Goal: Task Accomplishment & Management: Use online tool/utility

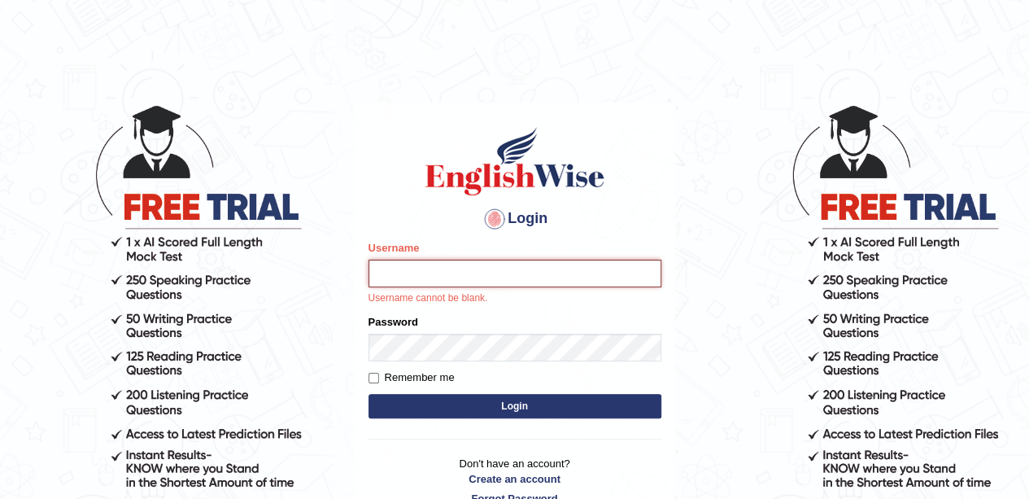
type input "mustafaD"
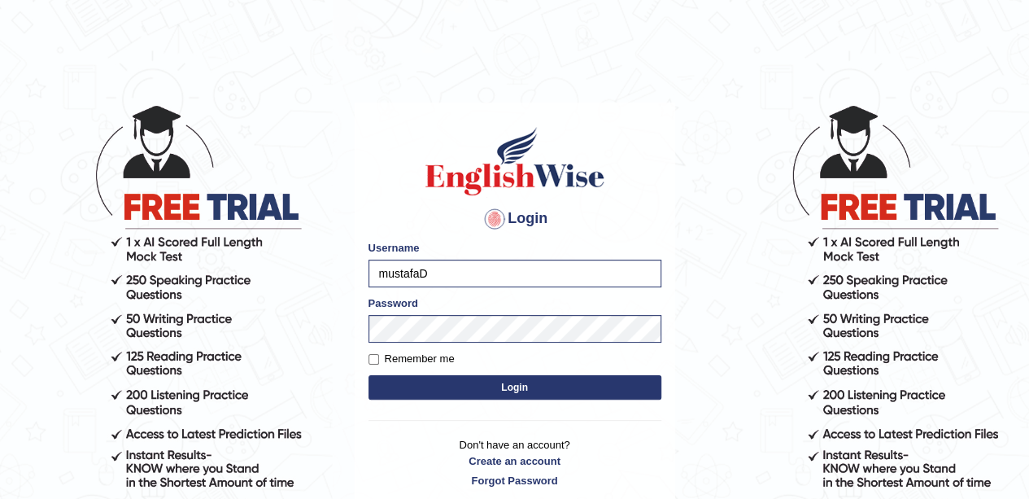
click at [548, 391] on button "Login" at bounding box center [514, 387] width 293 height 24
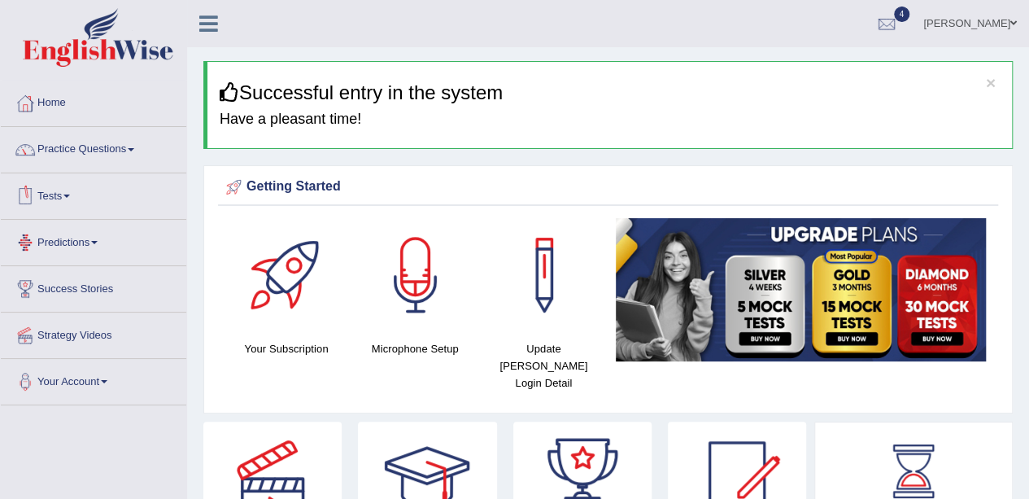
click at [70, 188] on link "Tests" at bounding box center [93, 193] width 185 height 41
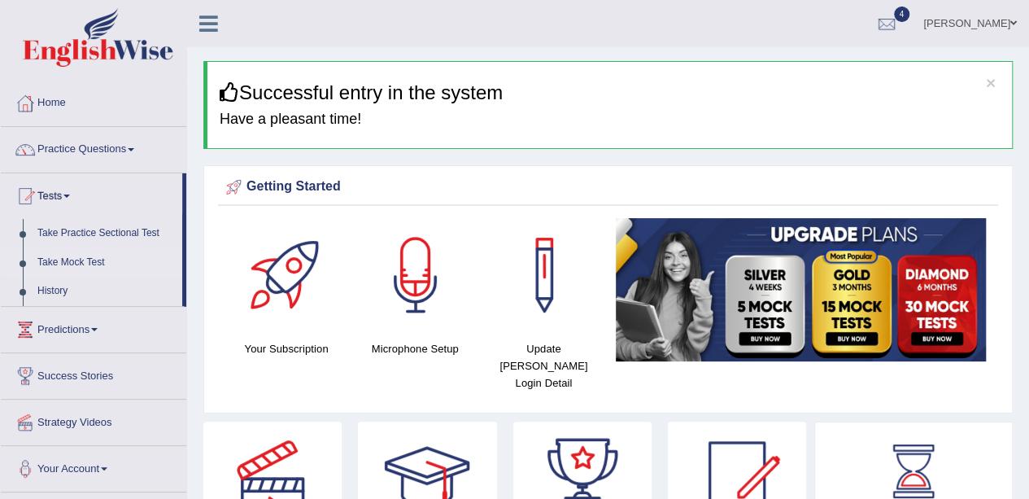
click at [85, 263] on link "Take Mock Test" at bounding box center [106, 262] width 152 height 29
click at [89, 260] on link "Take Mock Test" at bounding box center [106, 262] width 152 height 29
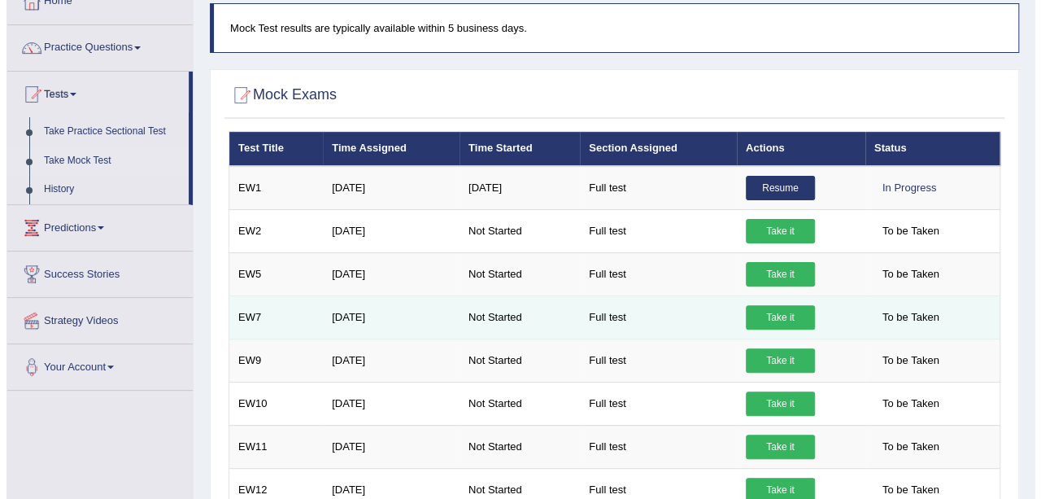
scroll to position [163, 0]
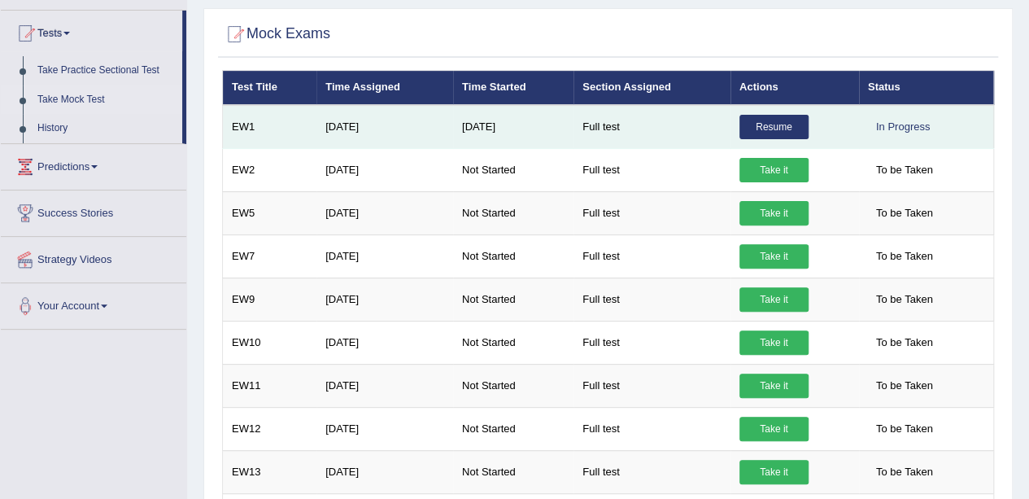
click at [777, 126] on link "Resume" at bounding box center [773, 127] width 69 height 24
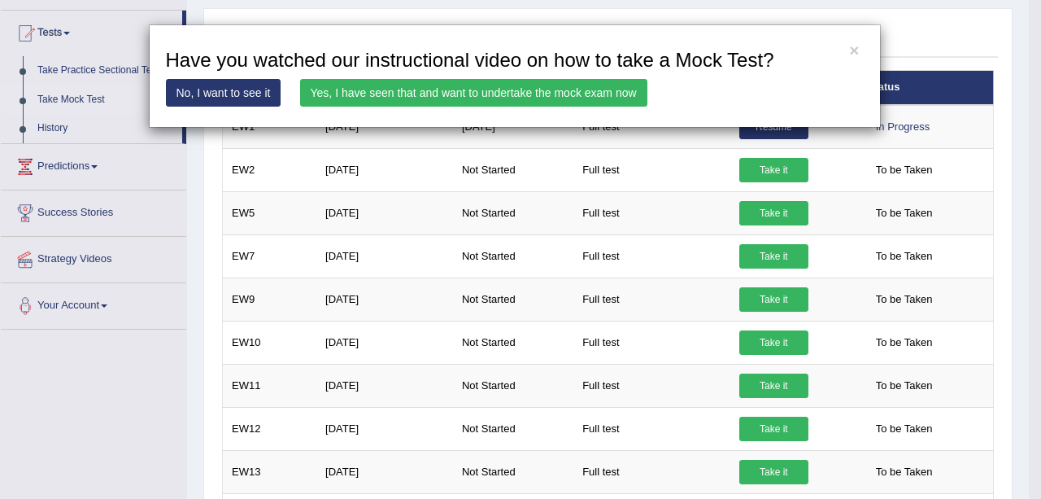
click at [587, 89] on link "Yes, I have seen that and want to undertake the mock exam now" at bounding box center [473, 93] width 347 height 28
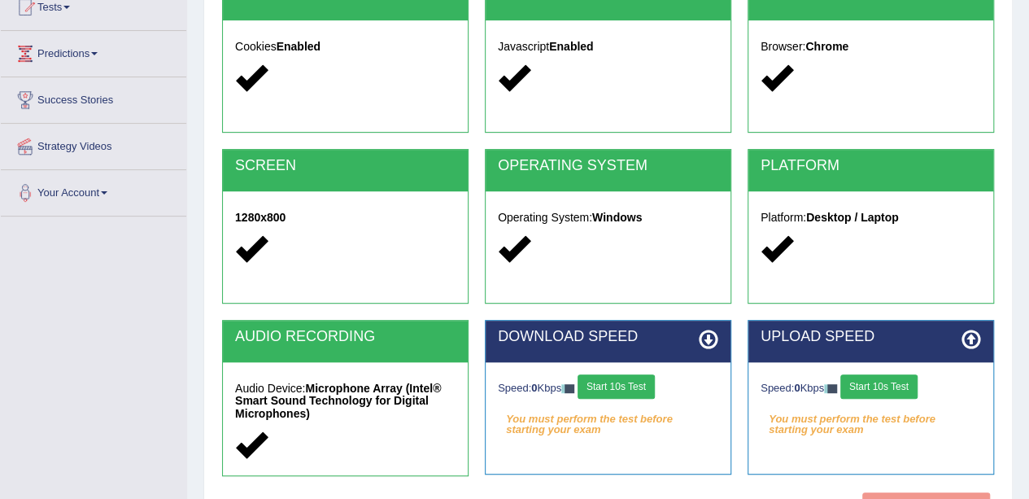
scroll to position [355, 0]
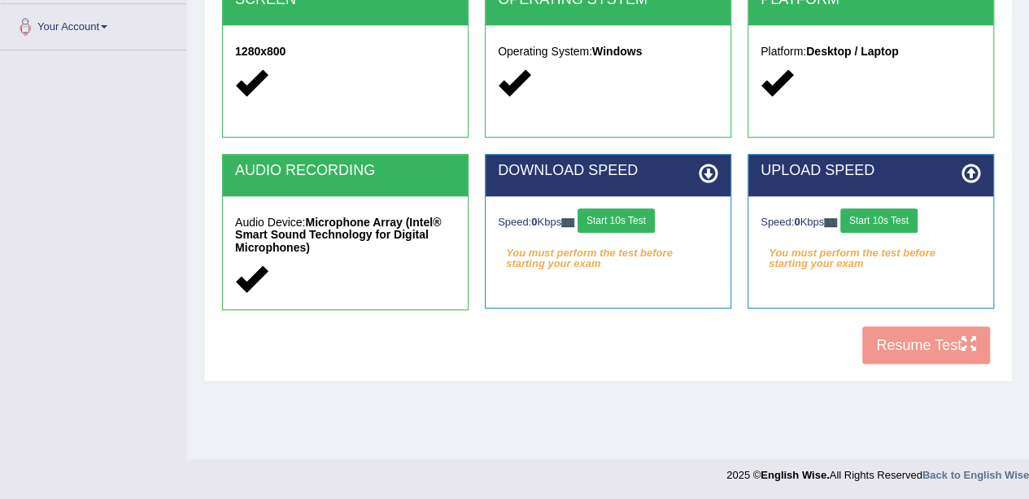
click at [638, 216] on button "Start 10s Test" at bounding box center [615, 220] width 77 height 24
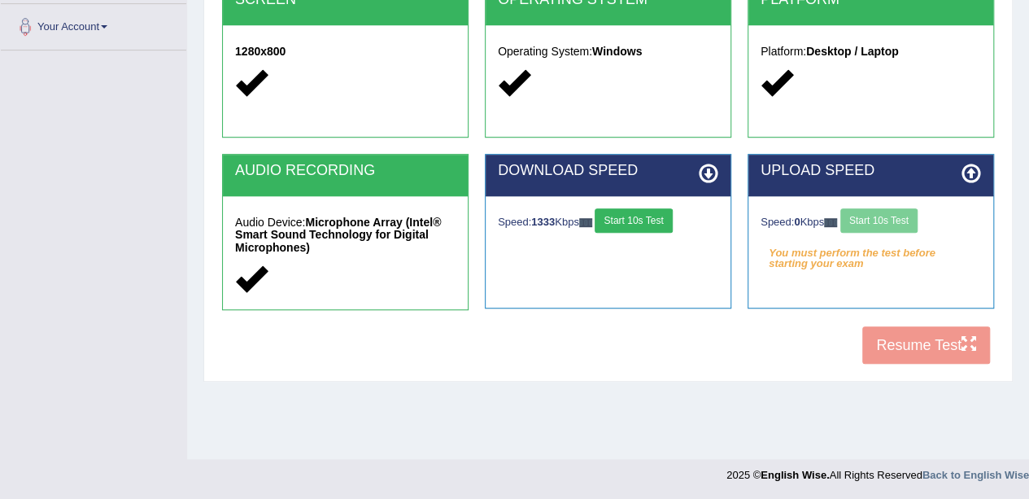
click at [906, 220] on div "Speed: 0 Kbps Start 10s Test" at bounding box center [870, 222] width 220 height 28
click at [899, 217] on button "Start 10s Test" at bounding box center [878, 220] width 77 height 24
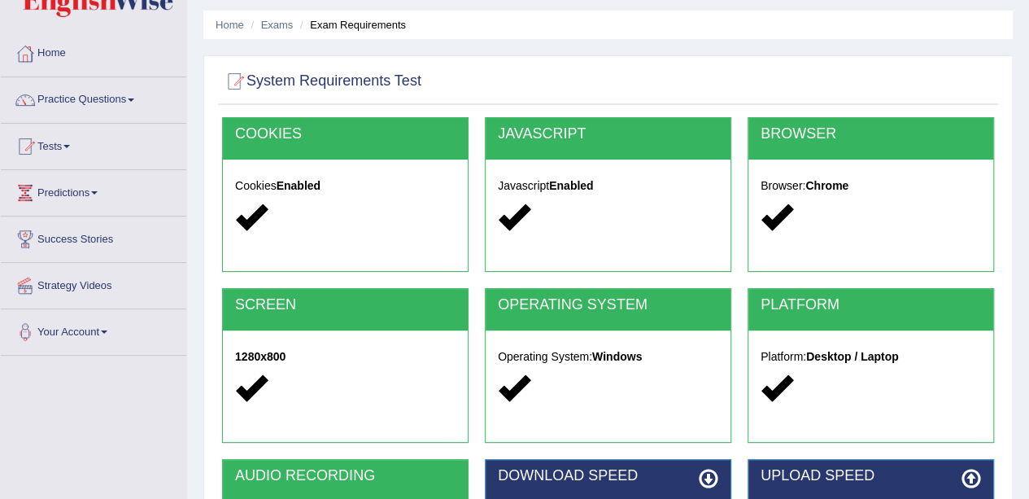
scroll to position [0, 0]
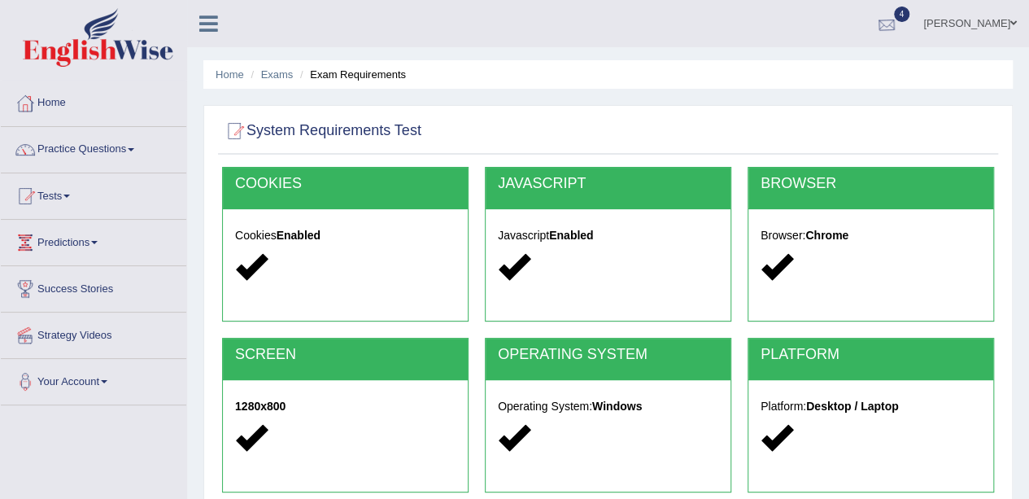
click at [874, 22] on div at bounding box center [886, 24] width 24 height 24
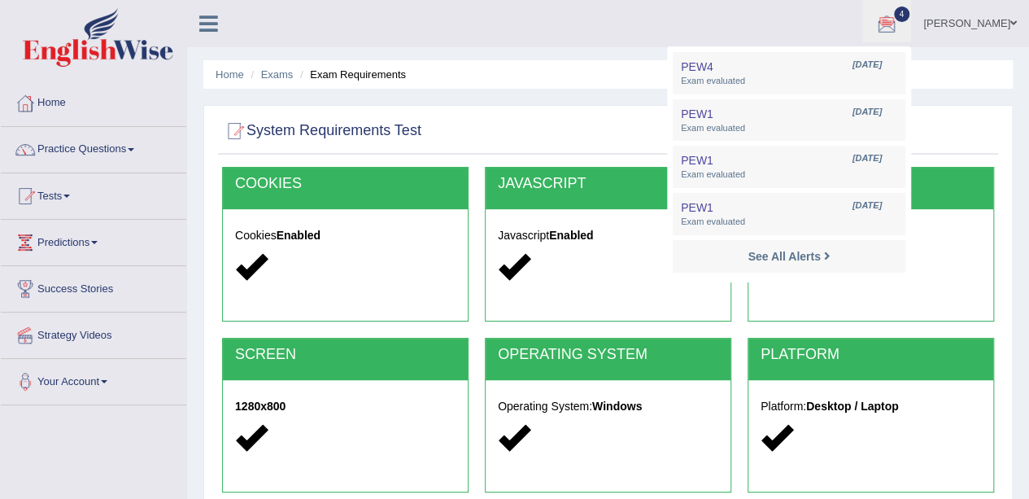
click at [874, 22] on div at bounding box center [886, 24] width 24 height 24
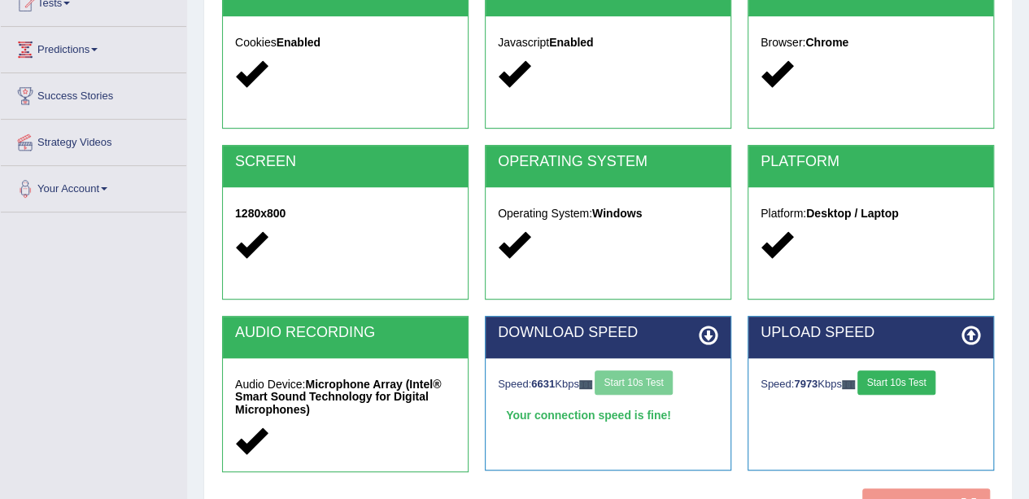
scroll to position [355, 0]
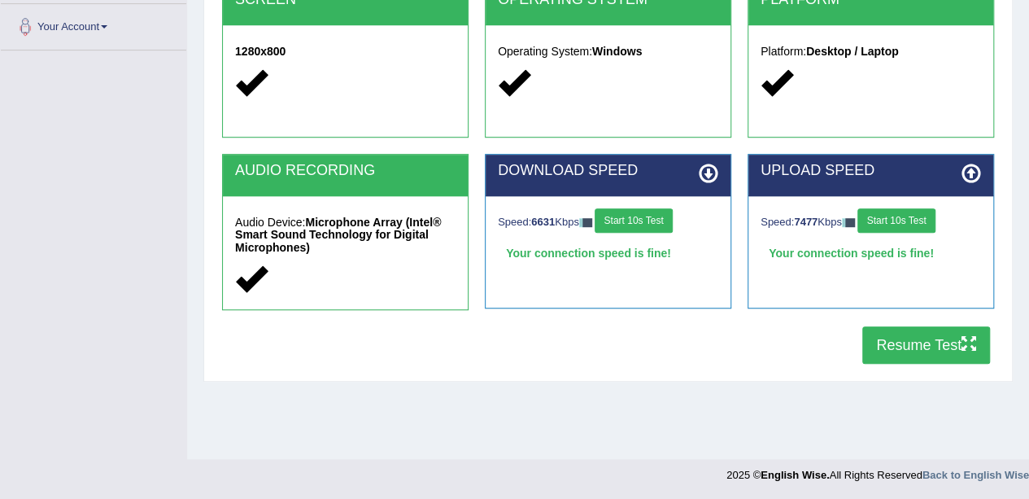
click at [911, 349] on button "Resume Test" at bounding box center [926, 344] width 128 height 37
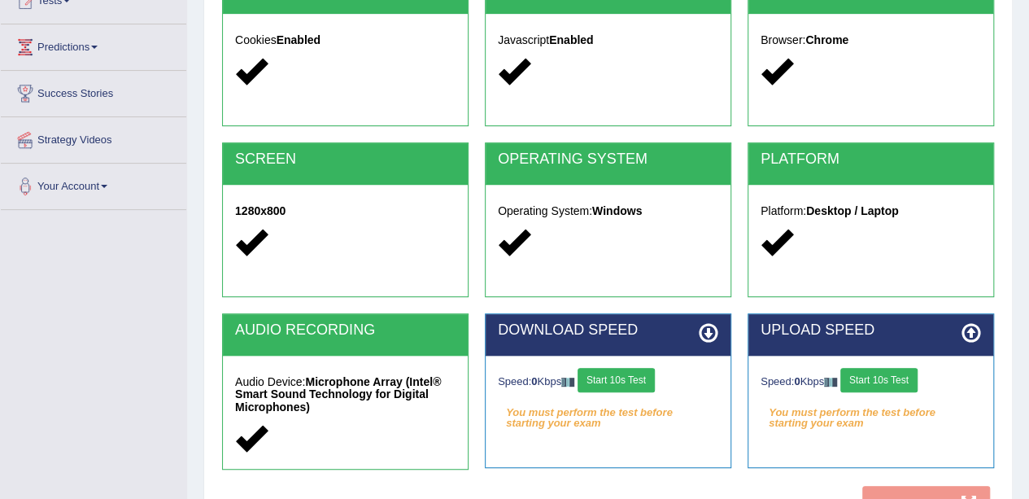
scroll to position [355, 0]
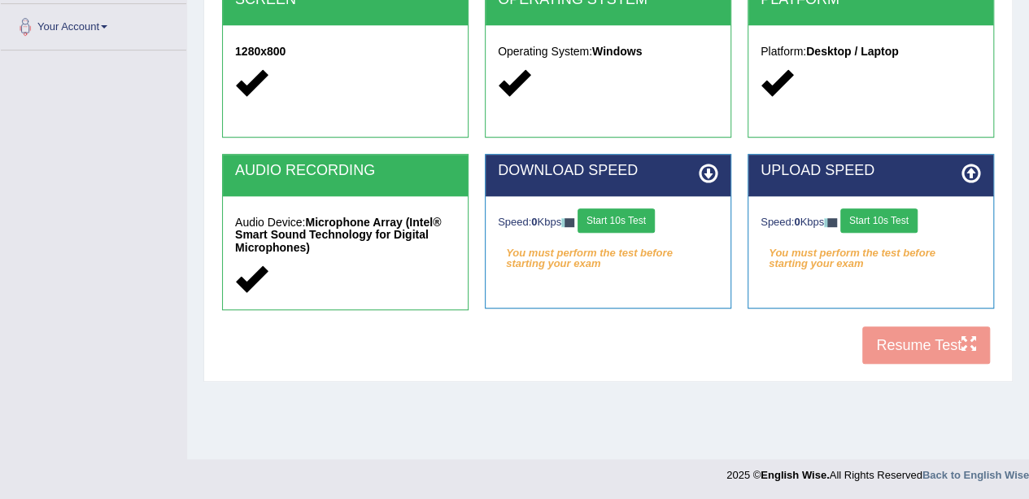
click at [925, 351] on div "COOKIES Cookies Enabled JAVASCRIPT Javascript Enabled BROWSER Browser: Chrome S…" at bounding box center [608, 92] width 780 height 560
click at [899, 222] on button "Start 10s Test" at bounding box center [878, 220] width 77 height 24
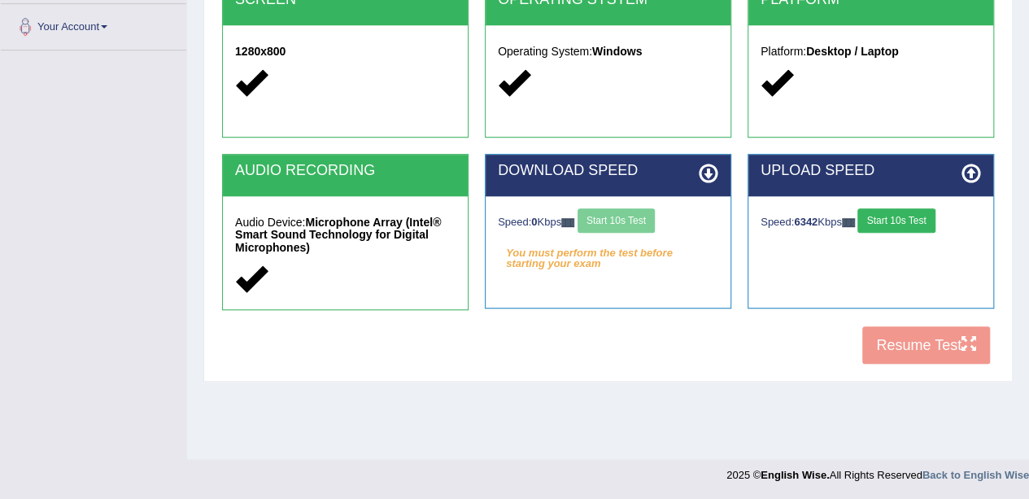
click at [649, 229] on div "Speed: 0 Kbps Start 10s Test" at bounding box center [608, 222] width 220 height 28
click at [649, 222] on div "Speed: 0 Kbps Start 10s Test" at bounding box center [608, 222] width 220 height 28
click at [650, 216] on div "Speed: 0 Kbps Start 10s Test" at bounding box center [608, 222] width 220 height 28
click at [625, 230] on div "Speed: 0 Kbps Start 10s Test" at bounding box center [608, 222] width 220 height 28
click at [627, 219] on div "Speed: 0 Kbps Start 10s Test" at bounding box center [608, 222] width 220 height 28
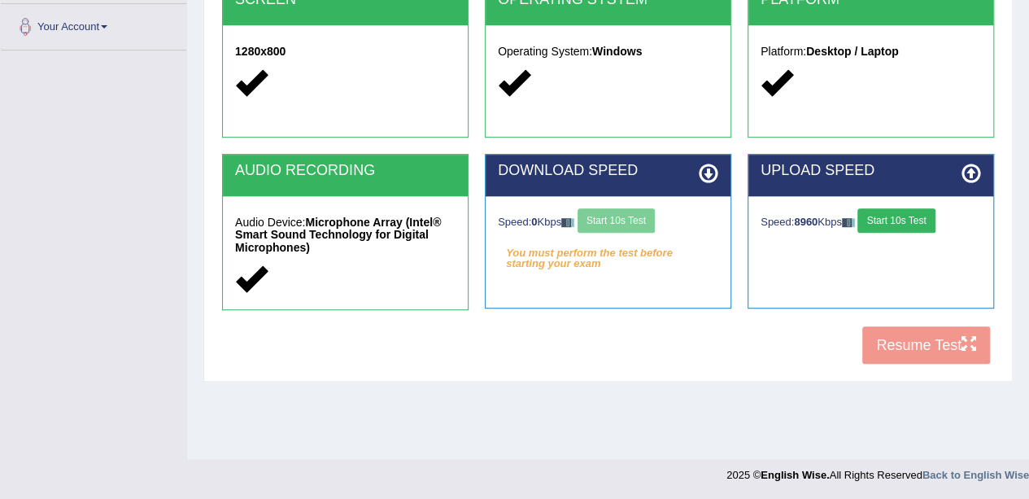
click at [640, 208] on div "Speed: 0 Kbps Start 10s Test" at bounding box center [608, 222] width 220 height 28
click at [640, 206] on div "Speed: 0 Kbps Start 10s Test You must perform the test before starting your exa…" at bounding box center [608, 236] width 245 height 81
click at [641, 208] on div "Speed: 0 Kbps Start 10s Test" at bounding box center [608, 222] width 220 height 28
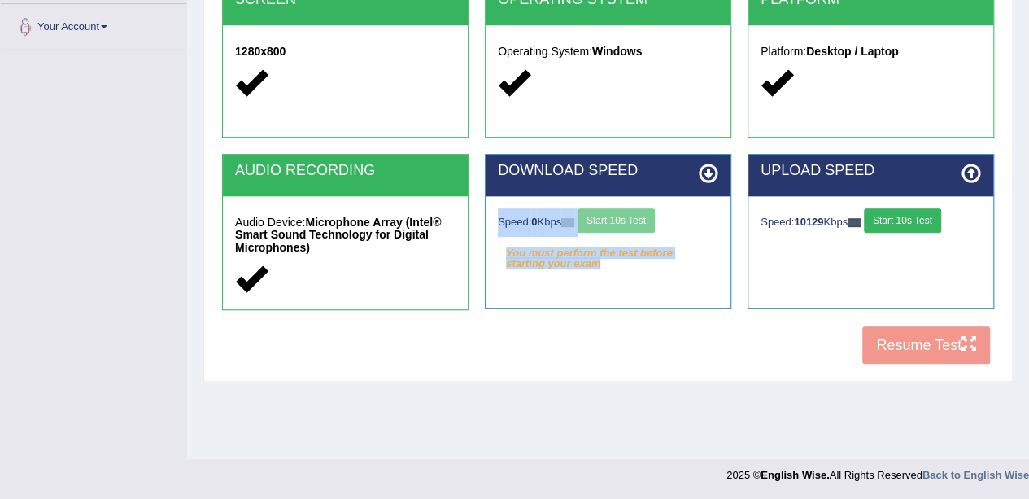
click at [639, 211] on div "Speed: 0 Kbps Start 10s Test" at bounding box center [608, 222] width 220 height 28
click at [642, 211] on div "Speed: 0 Kbps Start 10s Test" at bounding box center [608, 222] width 220 height 28
click at [642, 211] on button "Start 10s Test" at bounding box center [615, 220] width 77 height 24
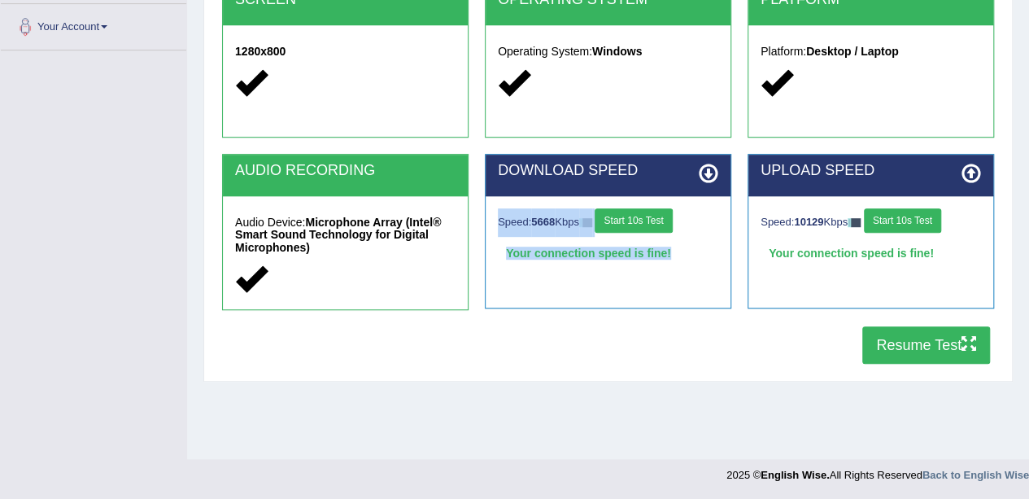
click at [917, 347] on button "Resume Test" at bounding box center [926, 344] width 128 height 37
click at [629, 220] on button "Start 10s Test" at bounding box center [632, 220] width 77 height 24
click at [631, 224] on button "Start 10s Test" at bounding box center [632, 220] width 77 height 24
click at [908, 218] on button "Start 10s Test" at bounding box center [902, 220] width 77 height 24
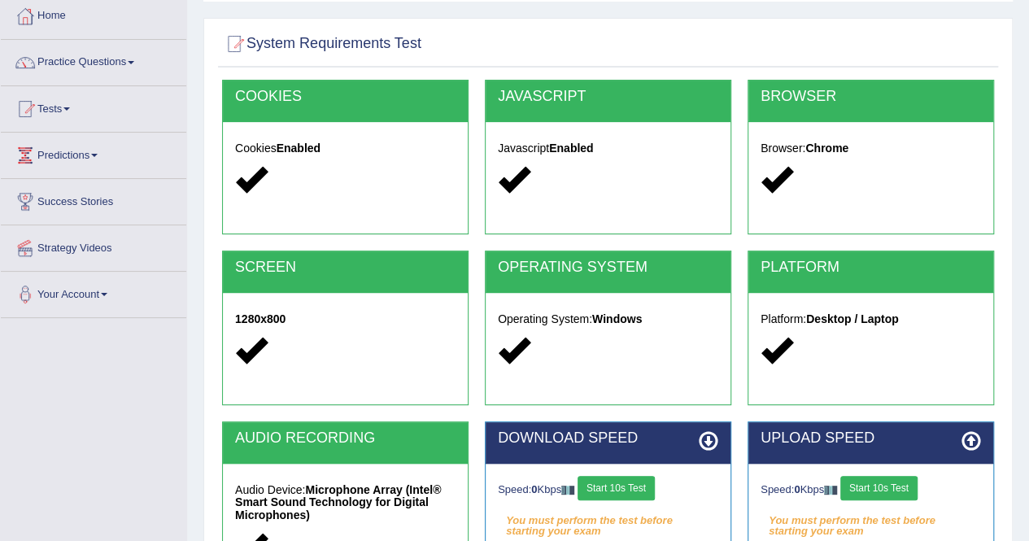
scroll to position [244, 0]
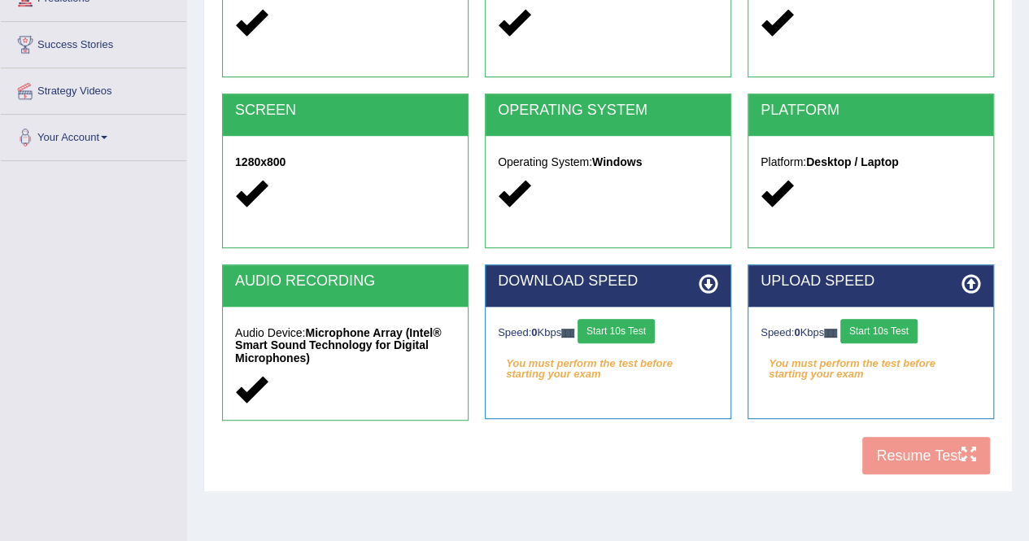
click at [891, 325] on button "Start 10s Test" at bounding box center [878, 331] width 77 height 24
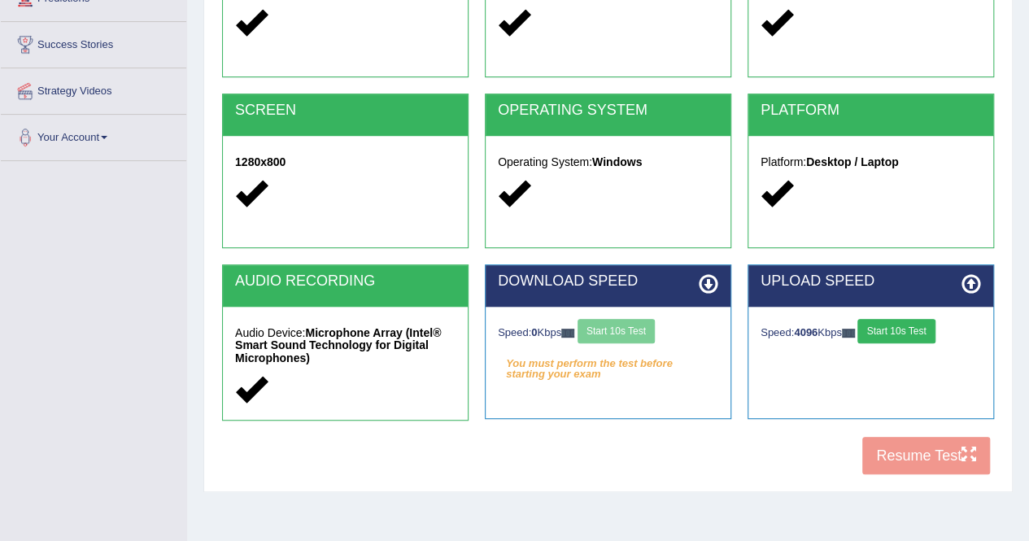
click at [638, 337] on div "Speed: 0 Kbps Start 10s Test" at bounding box center [608, 333] width 220 height 28
click at [640, 327] on div "Speed: 0 Kbps Start 10s Test" at bounding box center [608, 333] width 220 height 28
click at [618, 332] on button "Start 10s Test" at bounding box center [615, 331] width 77 height 24
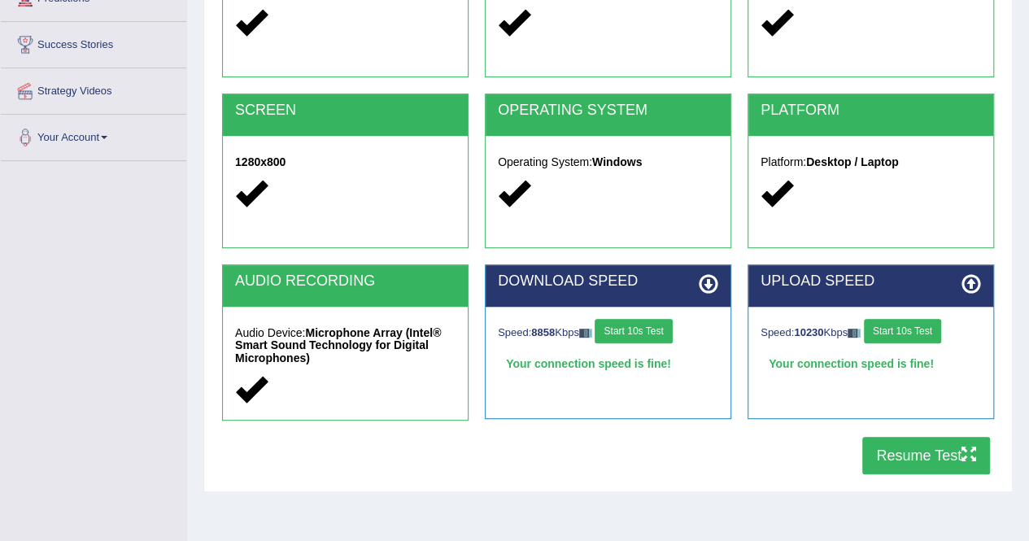
click at [933, 464] on button "Resume Test" at bounding box center [926, 455] width 128 height 37
